Goal: Task Accomplishment & Management: Manage account settings

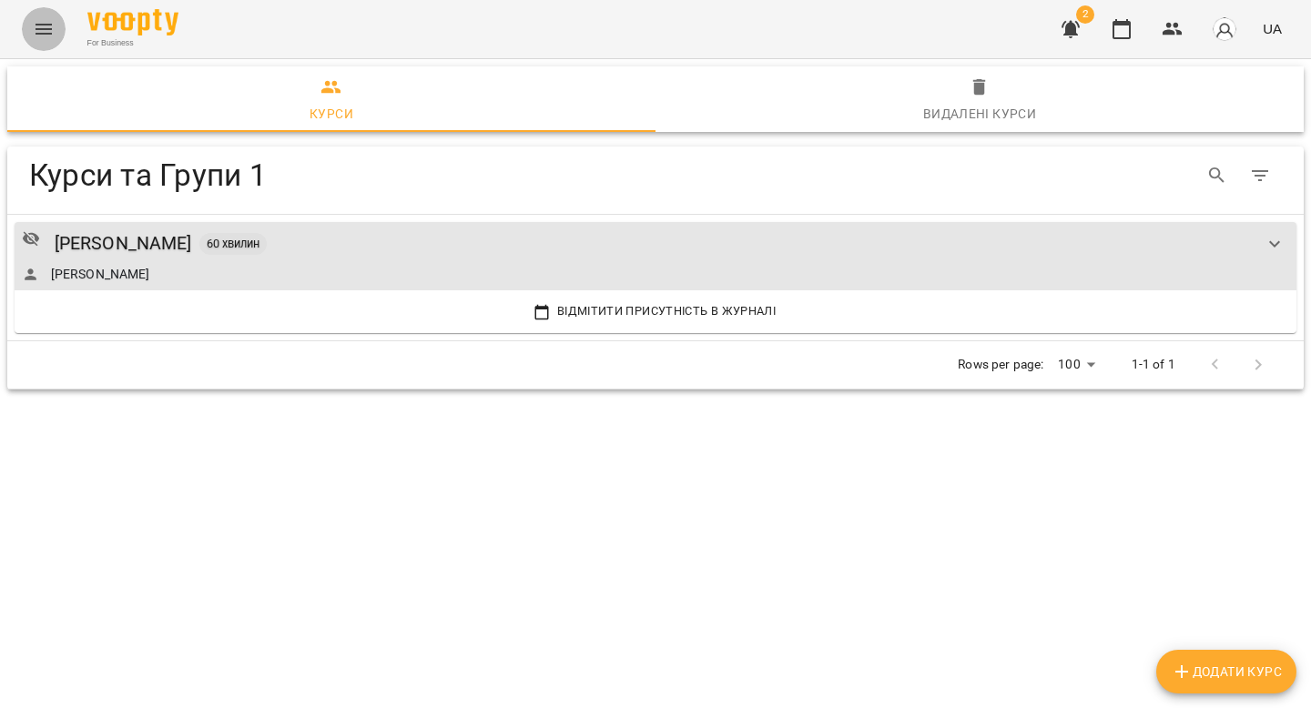
click at [46, 27] on icon "Menu" at bounding box center [44, 29] width 22 height 22
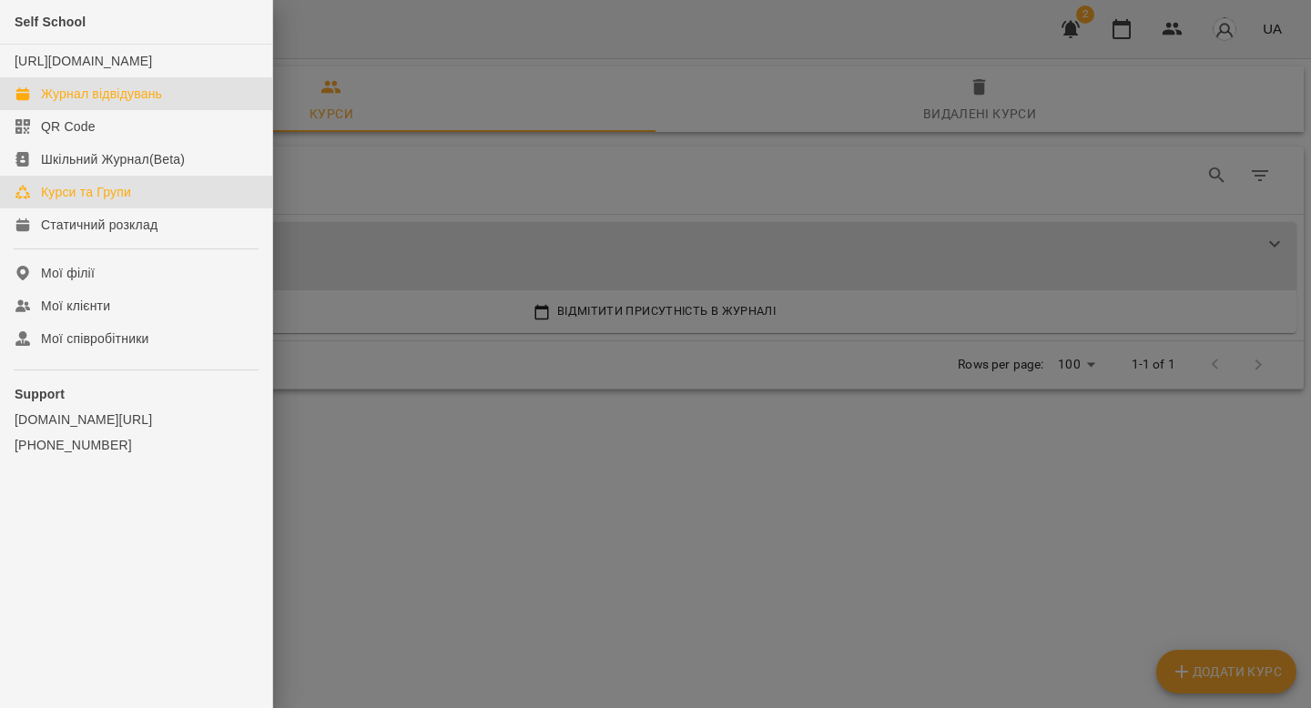
click at [107, 103] on div "Журнал відвідувань" at bounding box center [101, 94] width 121 height 18
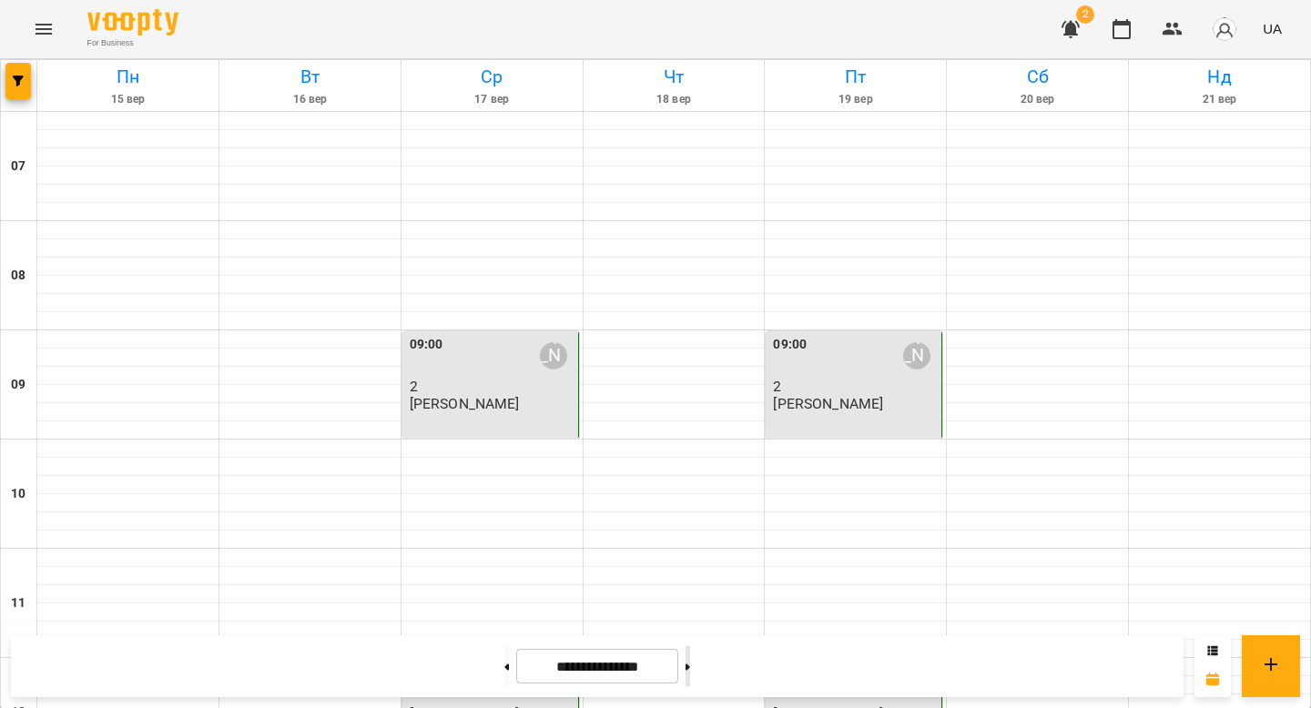
click at [690, 661] on button at bounding box center [687, 666] width 5 height 40
type input "**********"
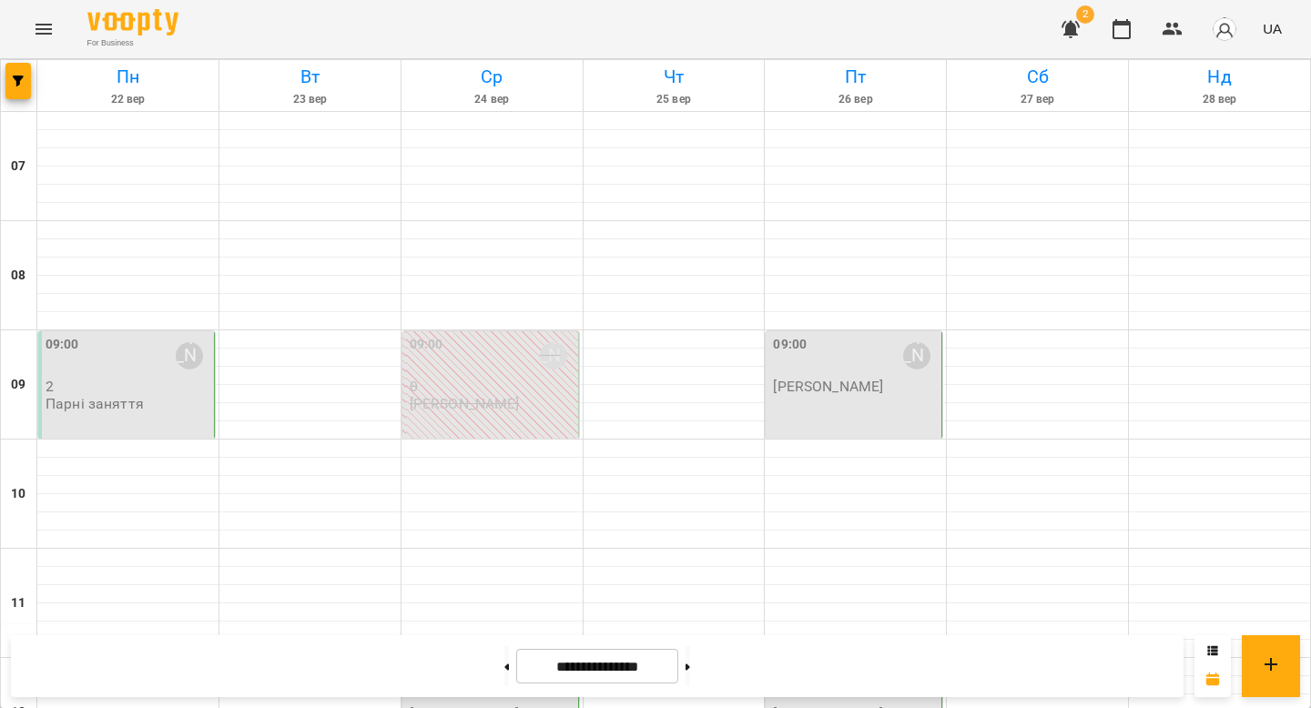
click at [107, 411] on div "Парні заняття" at bounding box center [95, 404] width 98 height 16
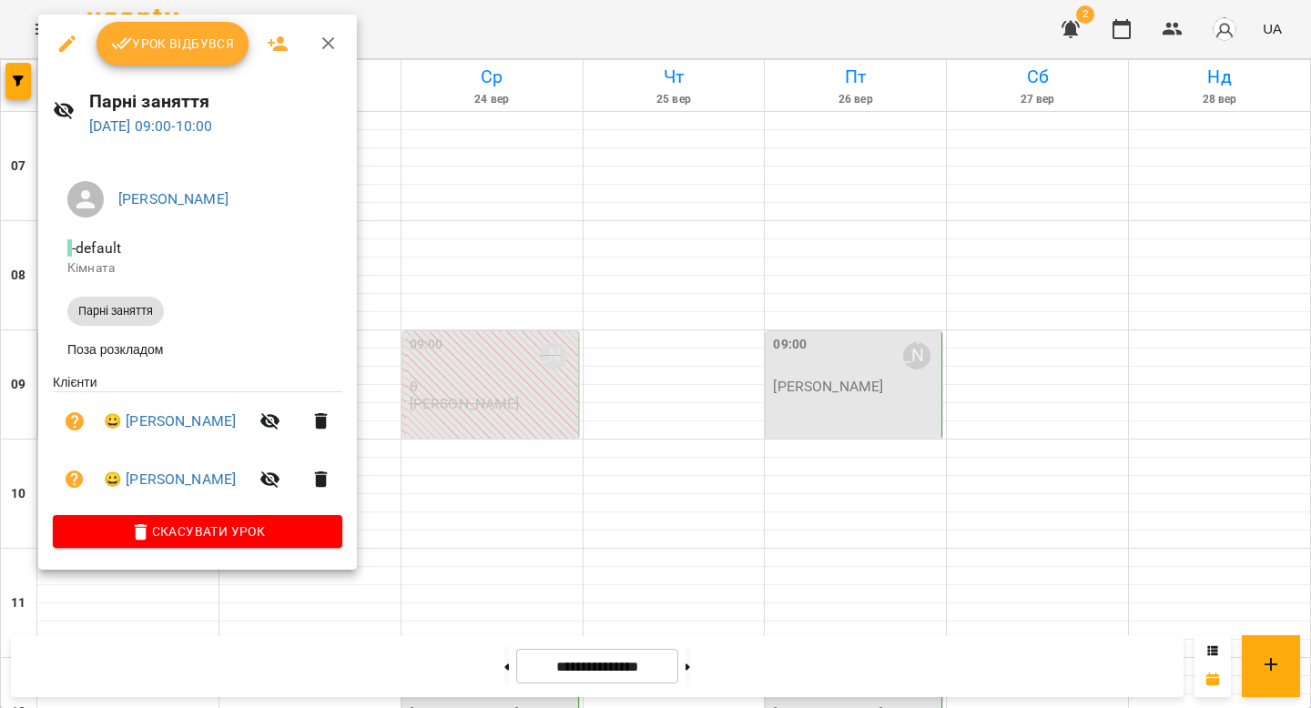
click at [130, 34] on icon "button" at bounding box center [122, 44] width 22 height 22
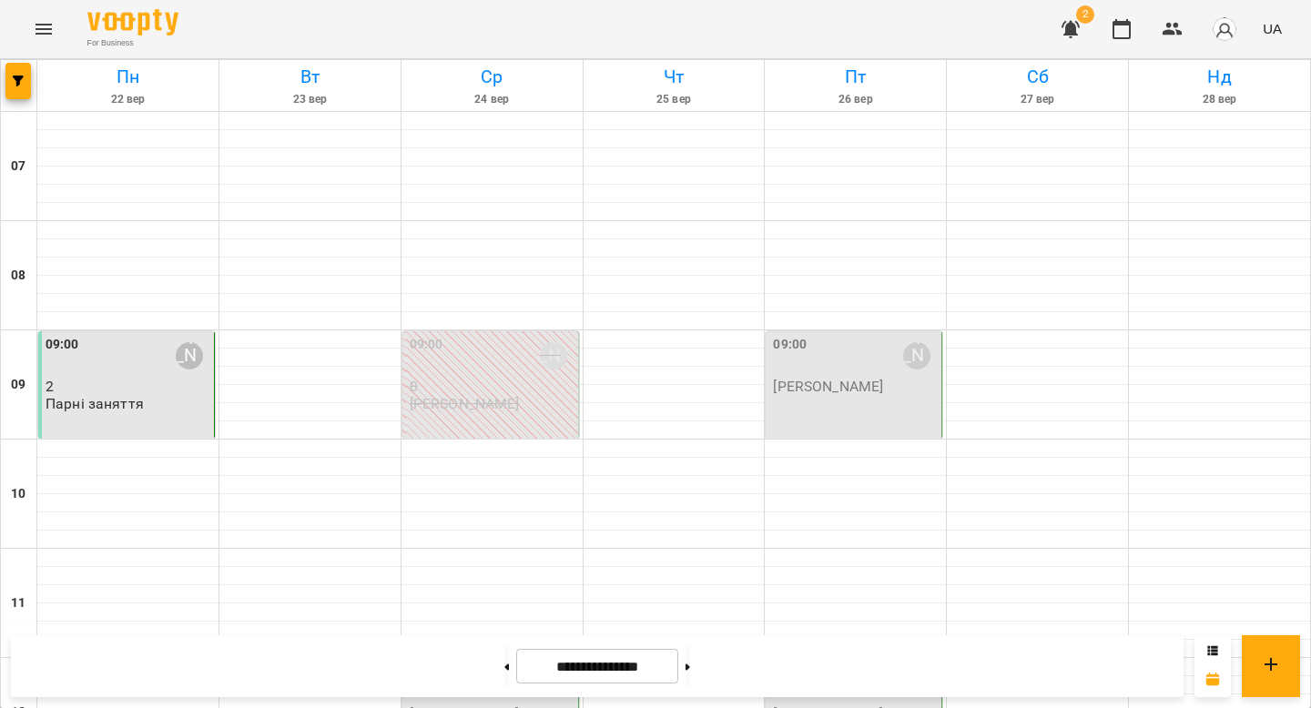
scroll to position [421, 0]
